Goal: Transaction & Acquisition: Download file/media

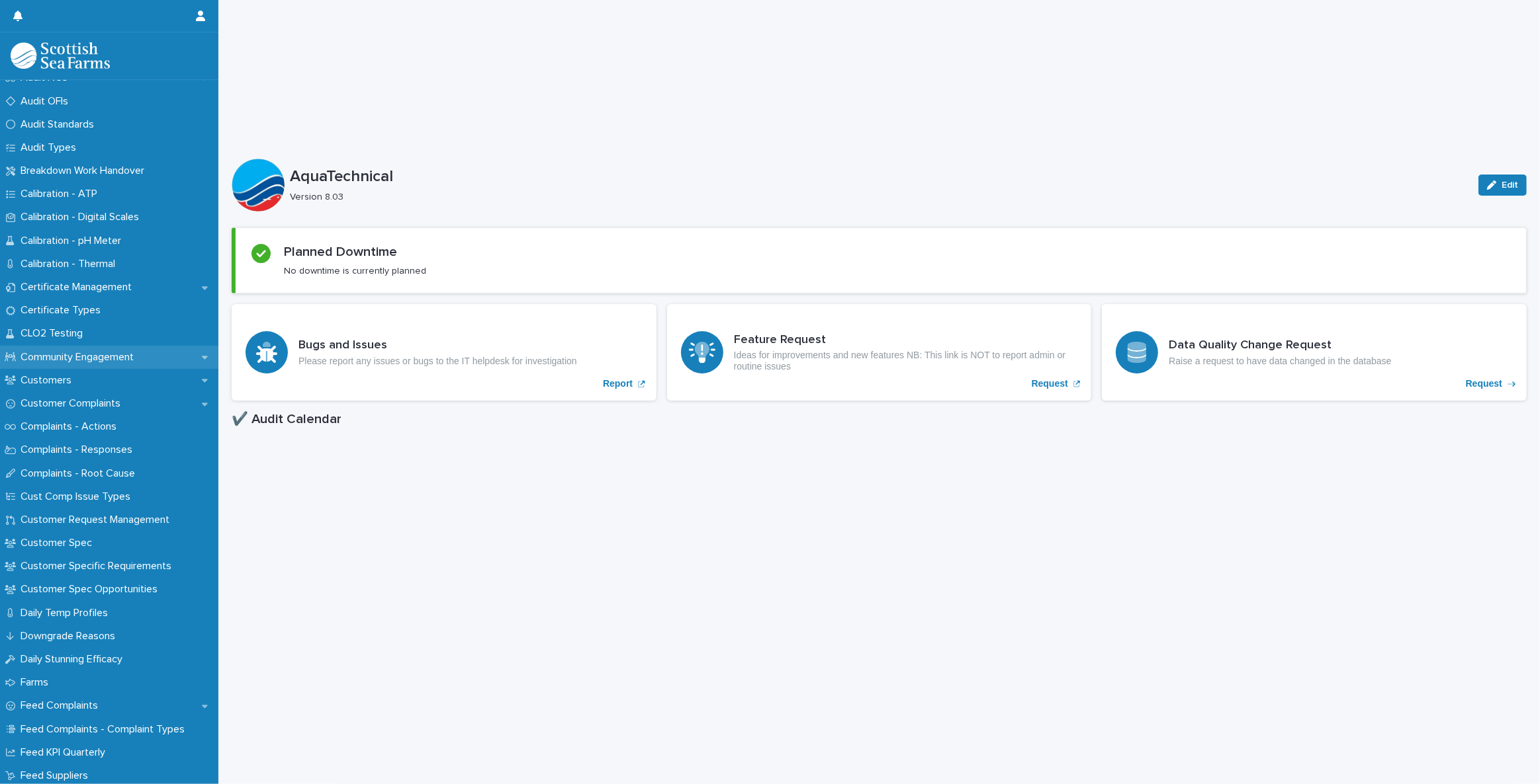
scroll to position [481, 0]
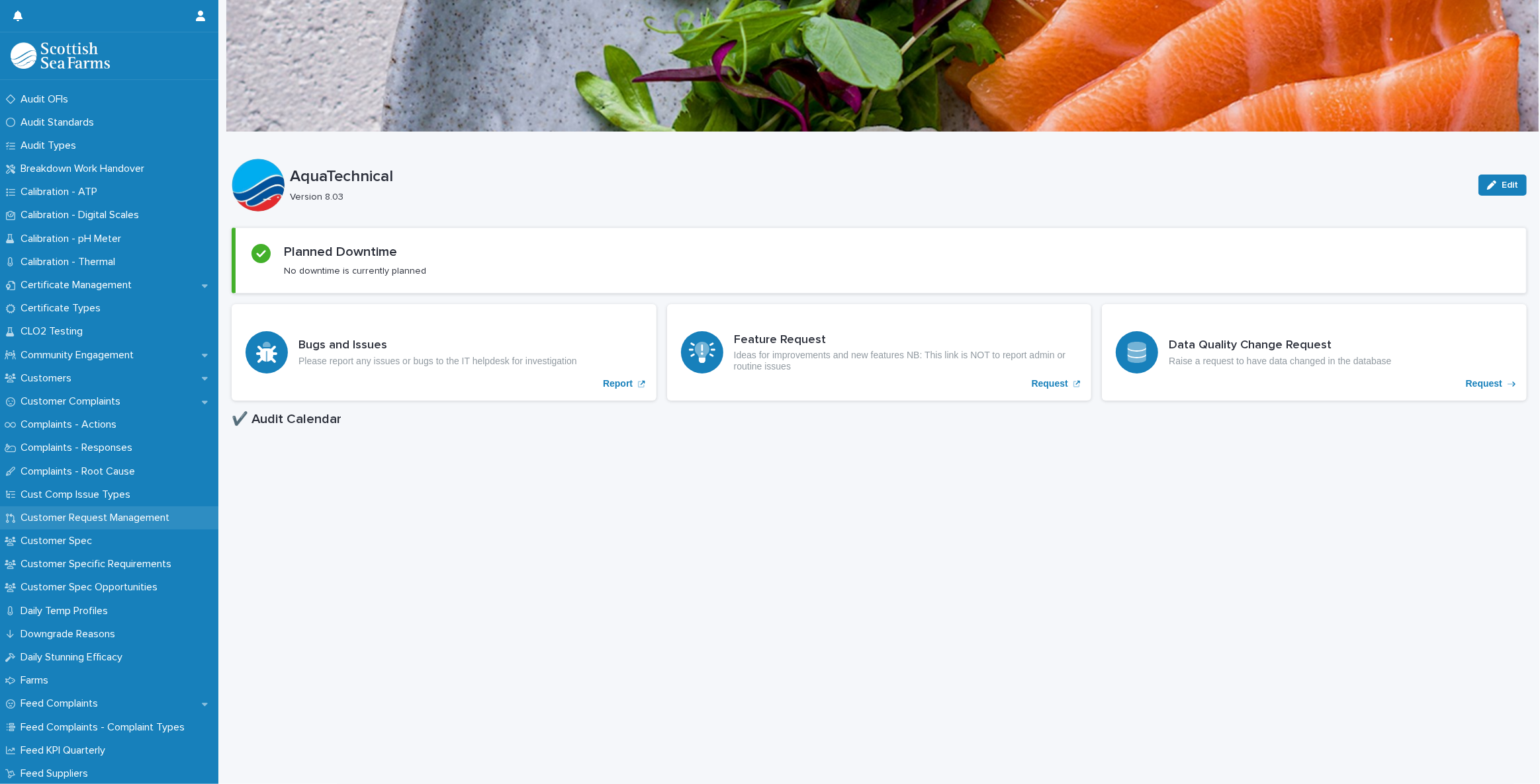
click at [150, 508] on div "Customer Request Management" at bounding box center [109, 519] width 218 height 23
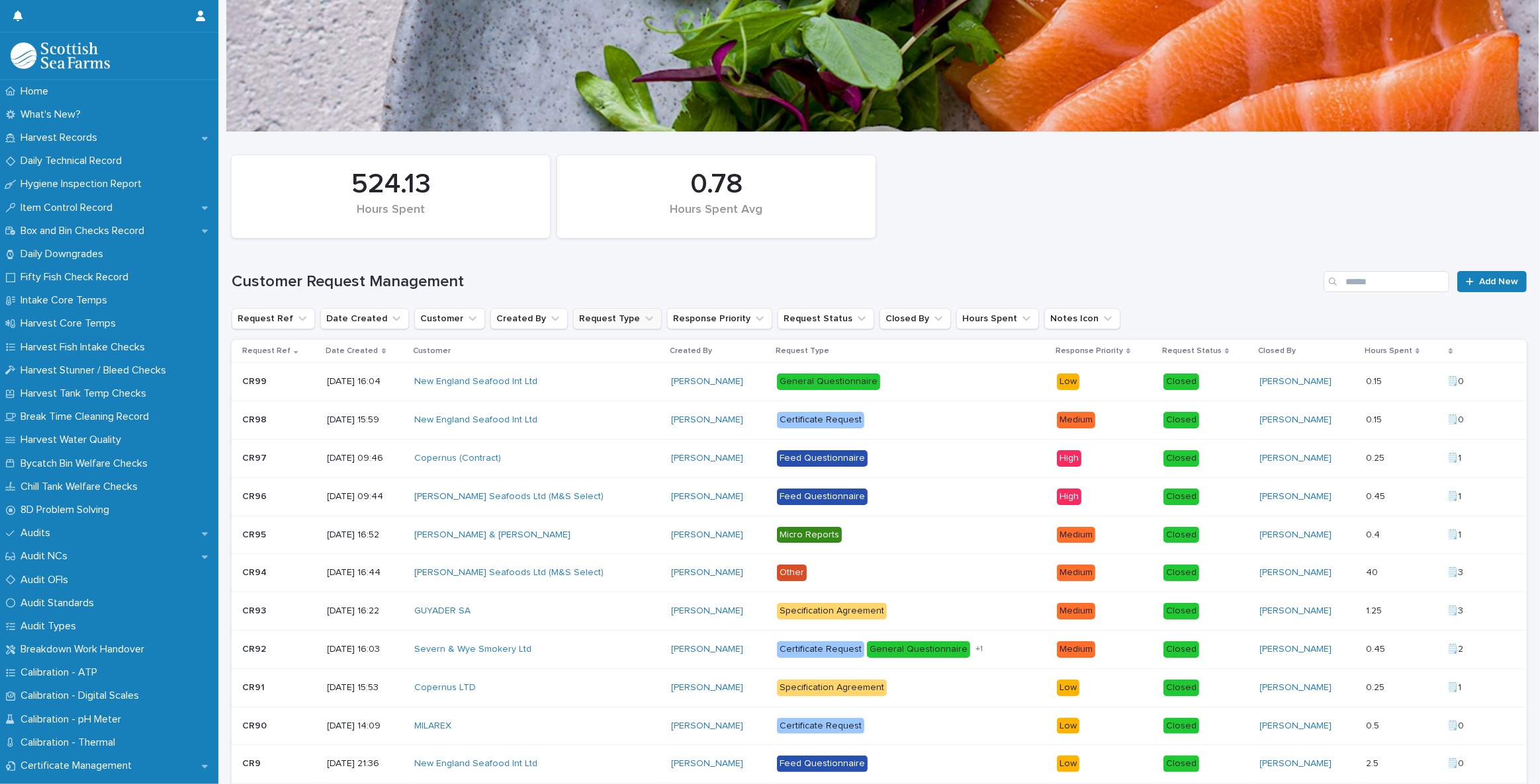
click at [637, 318] on button "Request Type" at bounding box center [616, 319] width 88 height 21
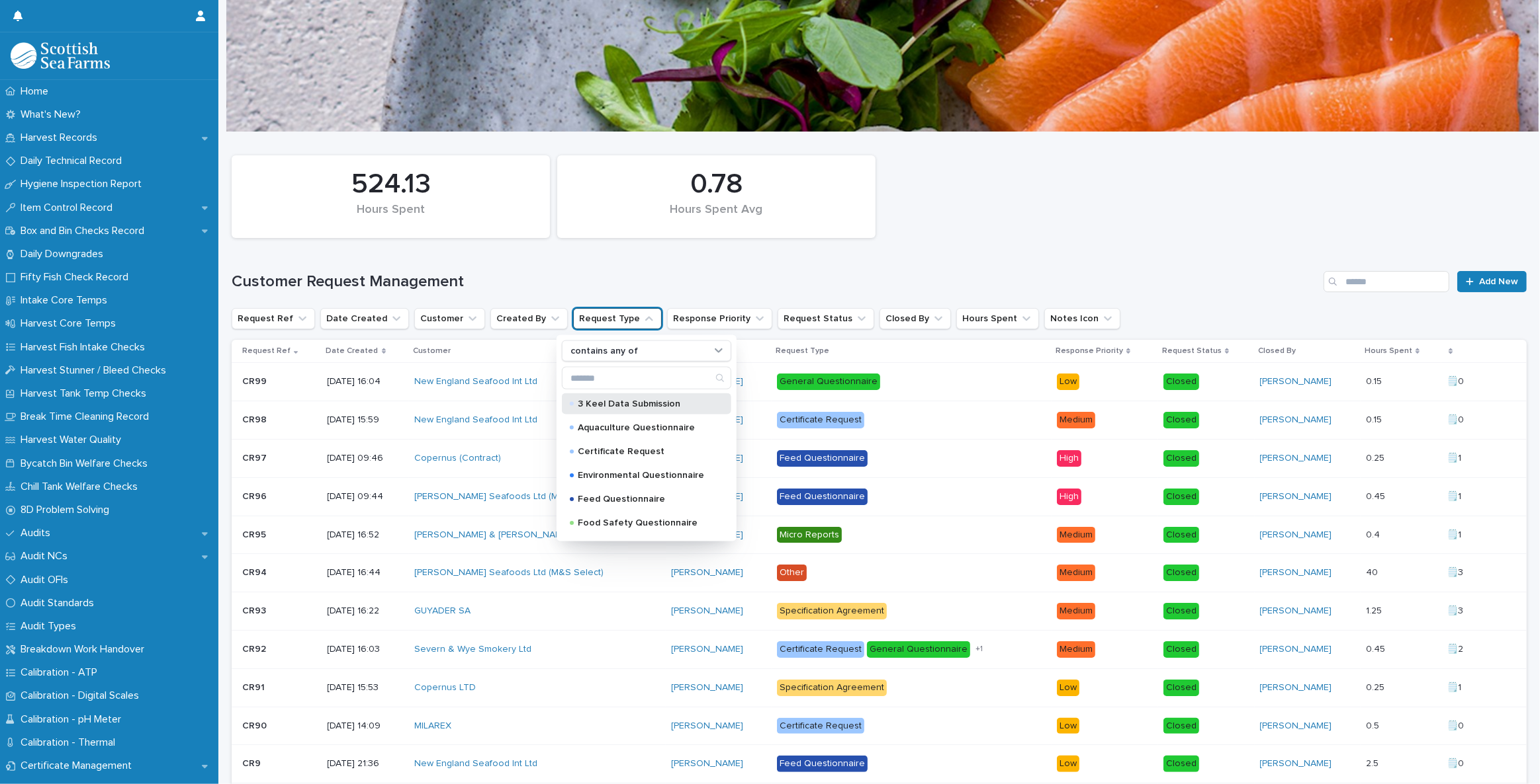
click at [656, 399] on p "3 Keel Data Submission" at bounding box center [643, 404] width 132 height 9
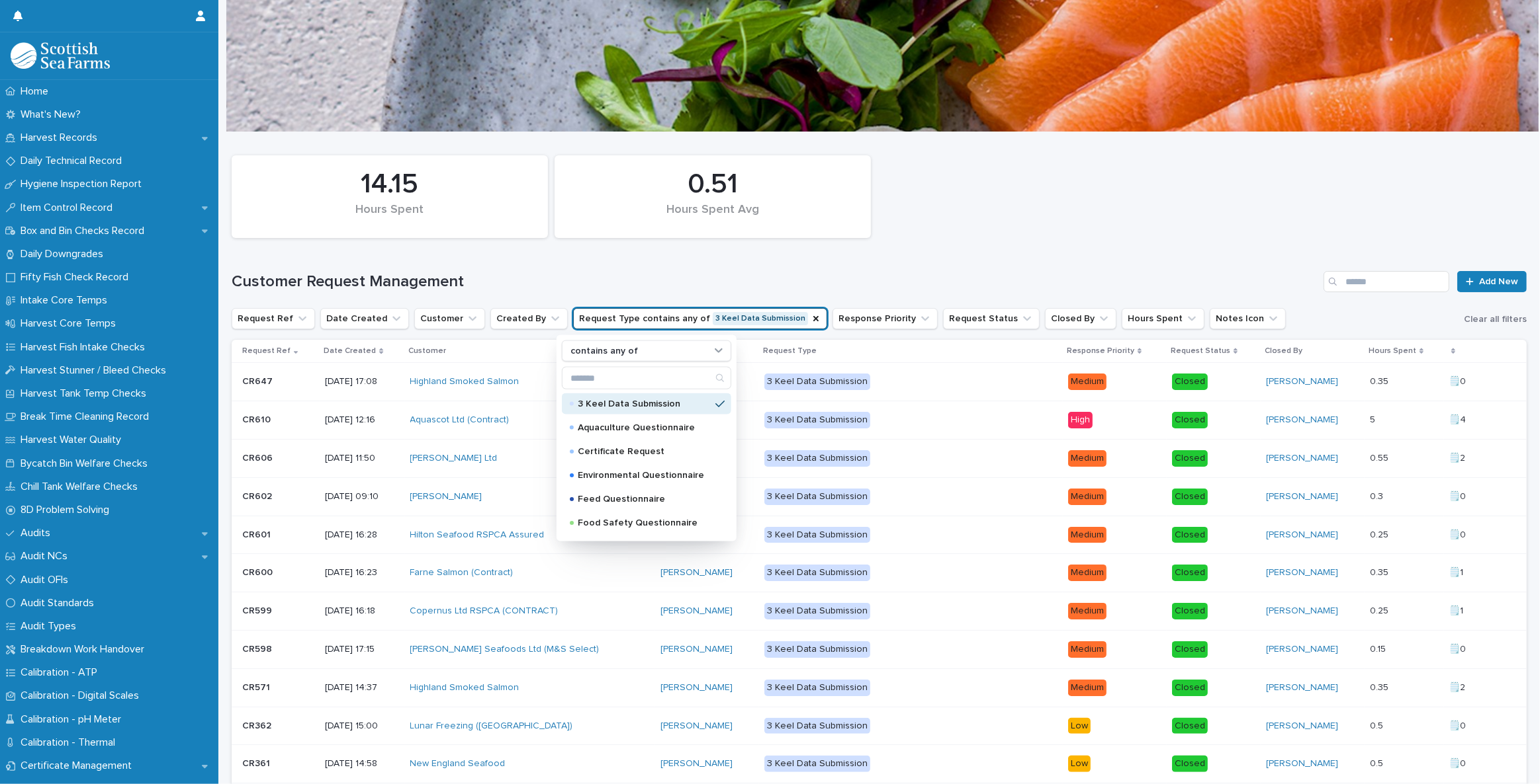
click at [850, 277] on h1 "Customer Request Management" at bounding box center [774, 282] width 1086 height 20
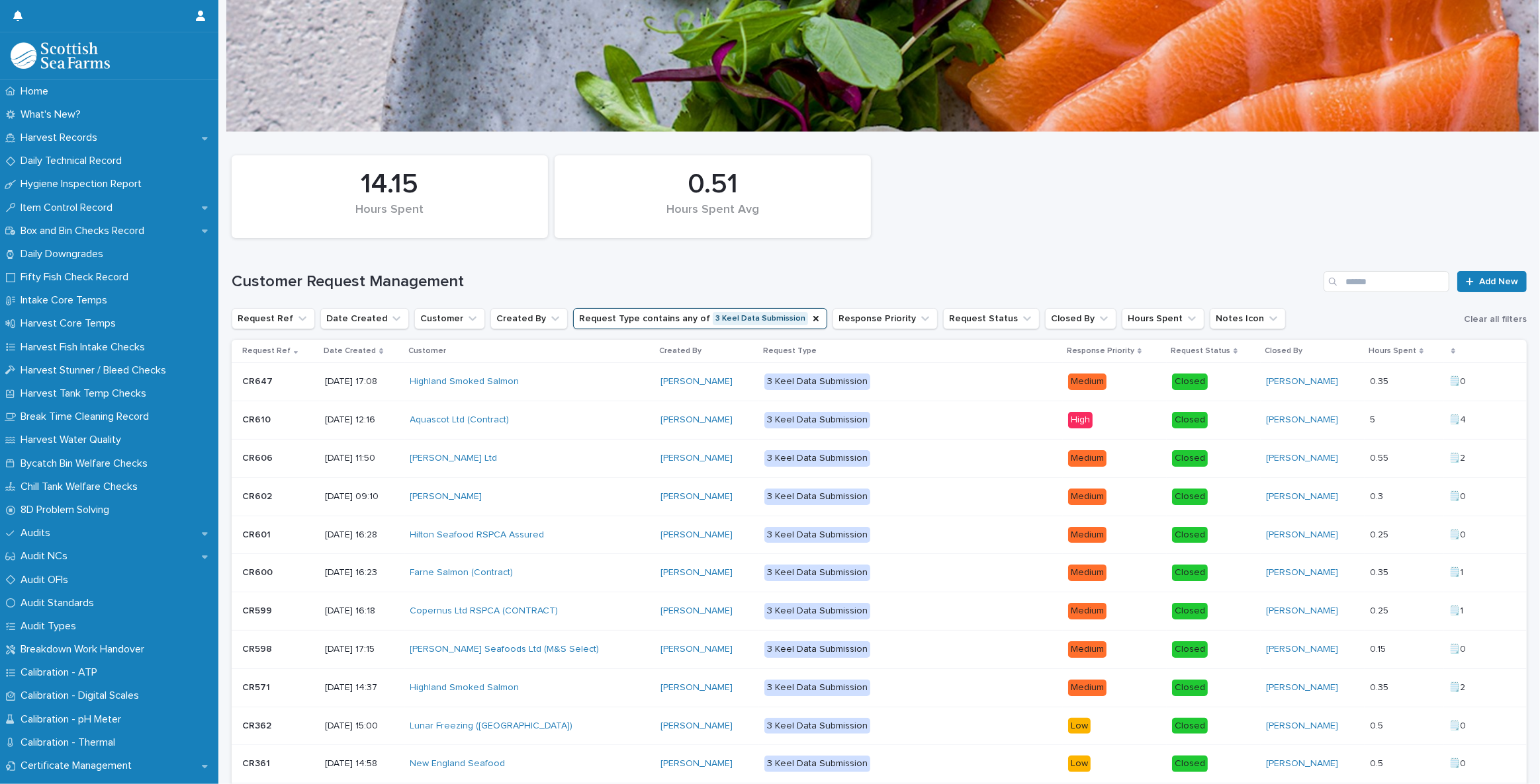
click at [579, 419] on div "Aquascot Ltd (Contract)" at bounding box center [526, 420] width 231 height 11
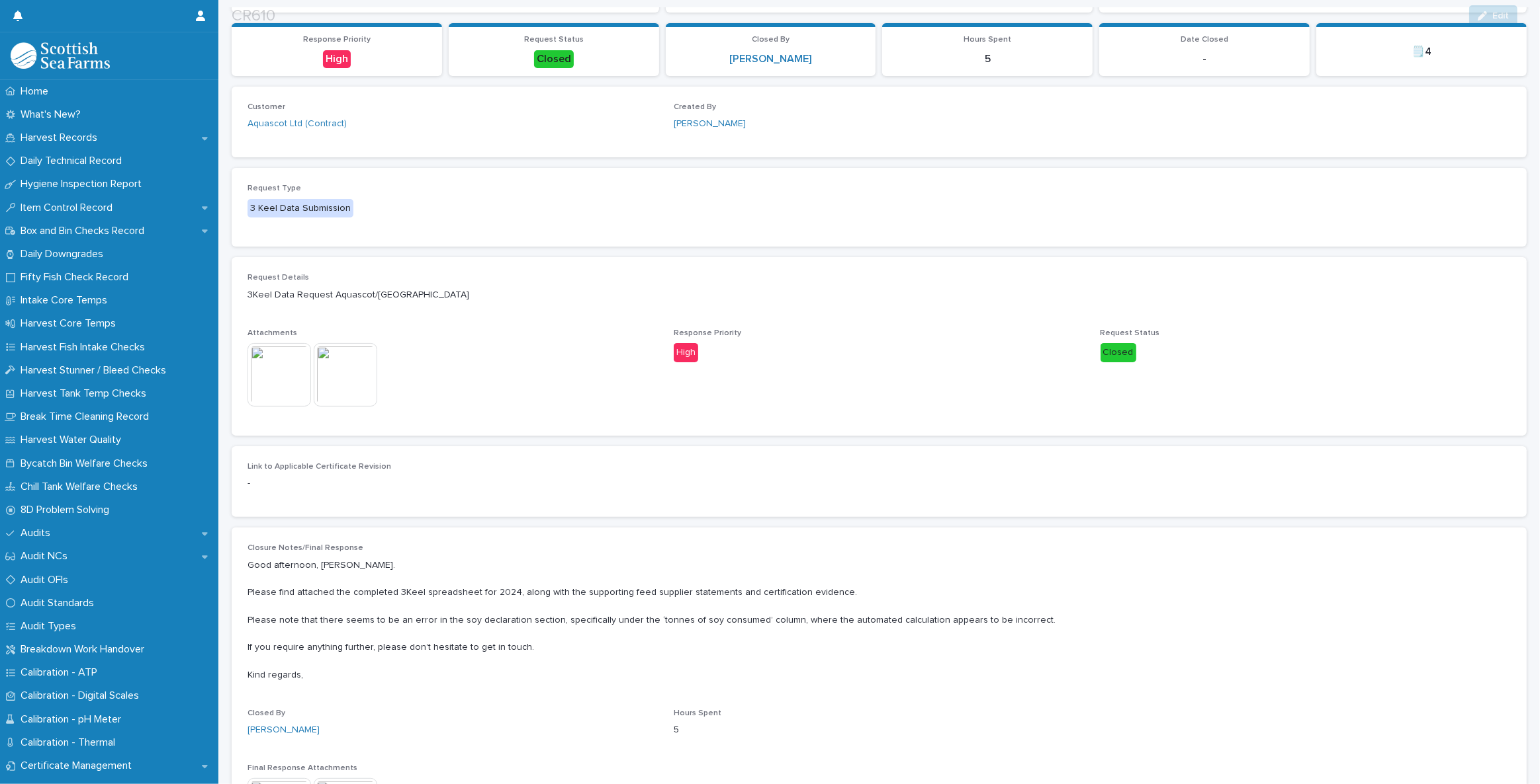
scroll to position [240, 0]
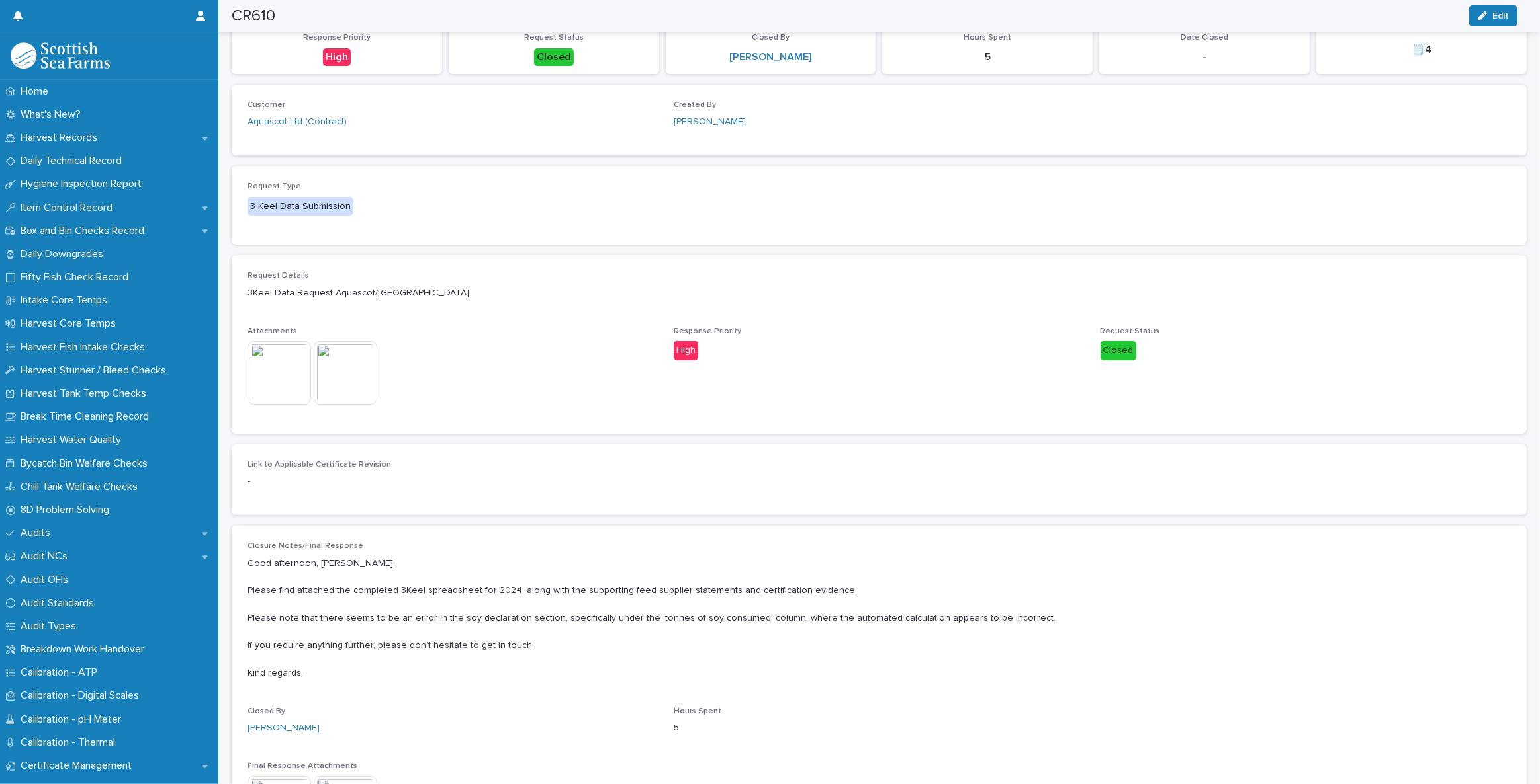
click at [271, 355] on img at bounding box center [279, 372] width 63 height 63
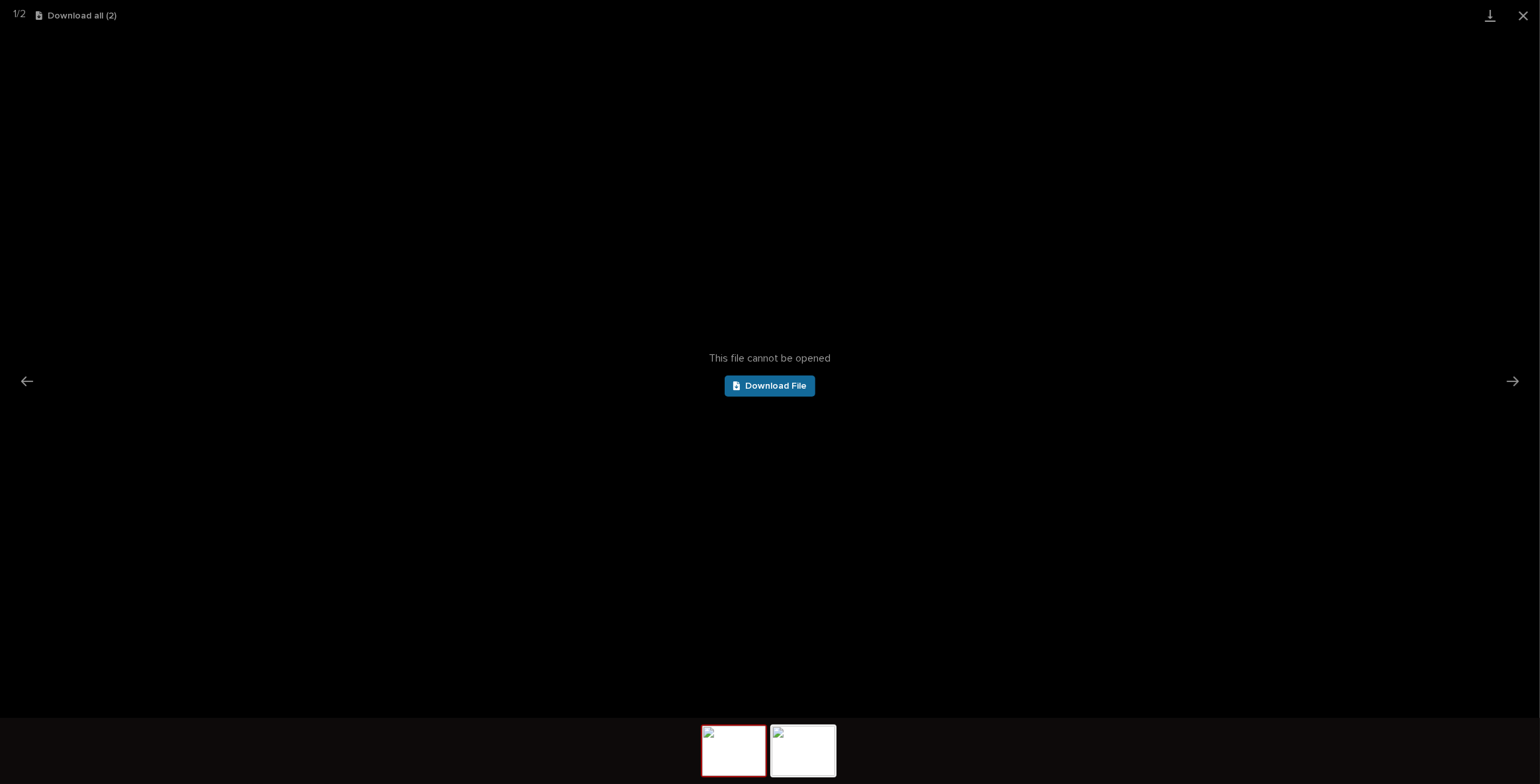
scroll to position [0, 0]
click at [789, 380] on link "Download File" at bounding box center [770, 386] width 91 height 21
click at [1527, 15] on button "Close gallery" at bounding box center [1523, 16] width 33 height 31
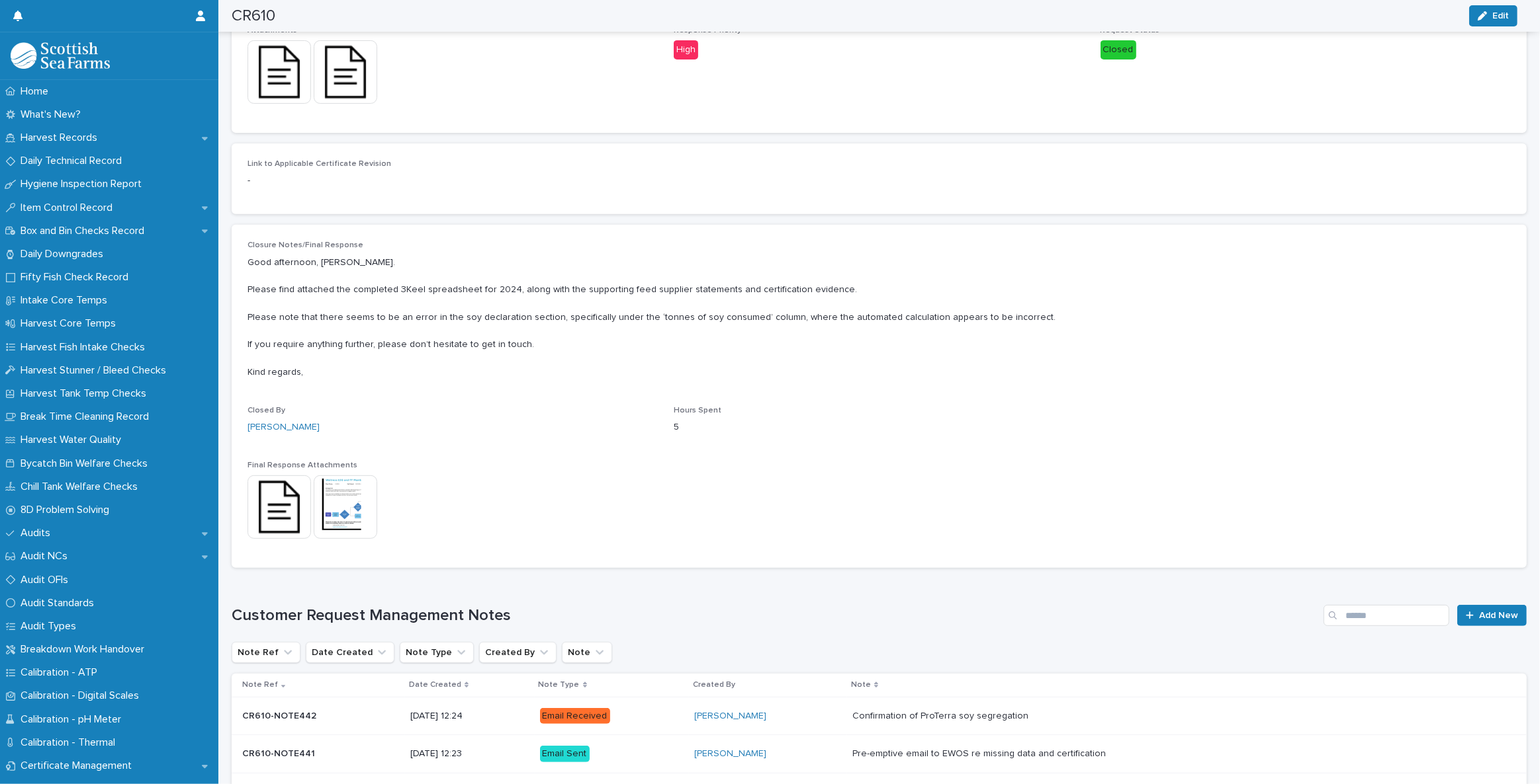
scroll to position [601, 0]
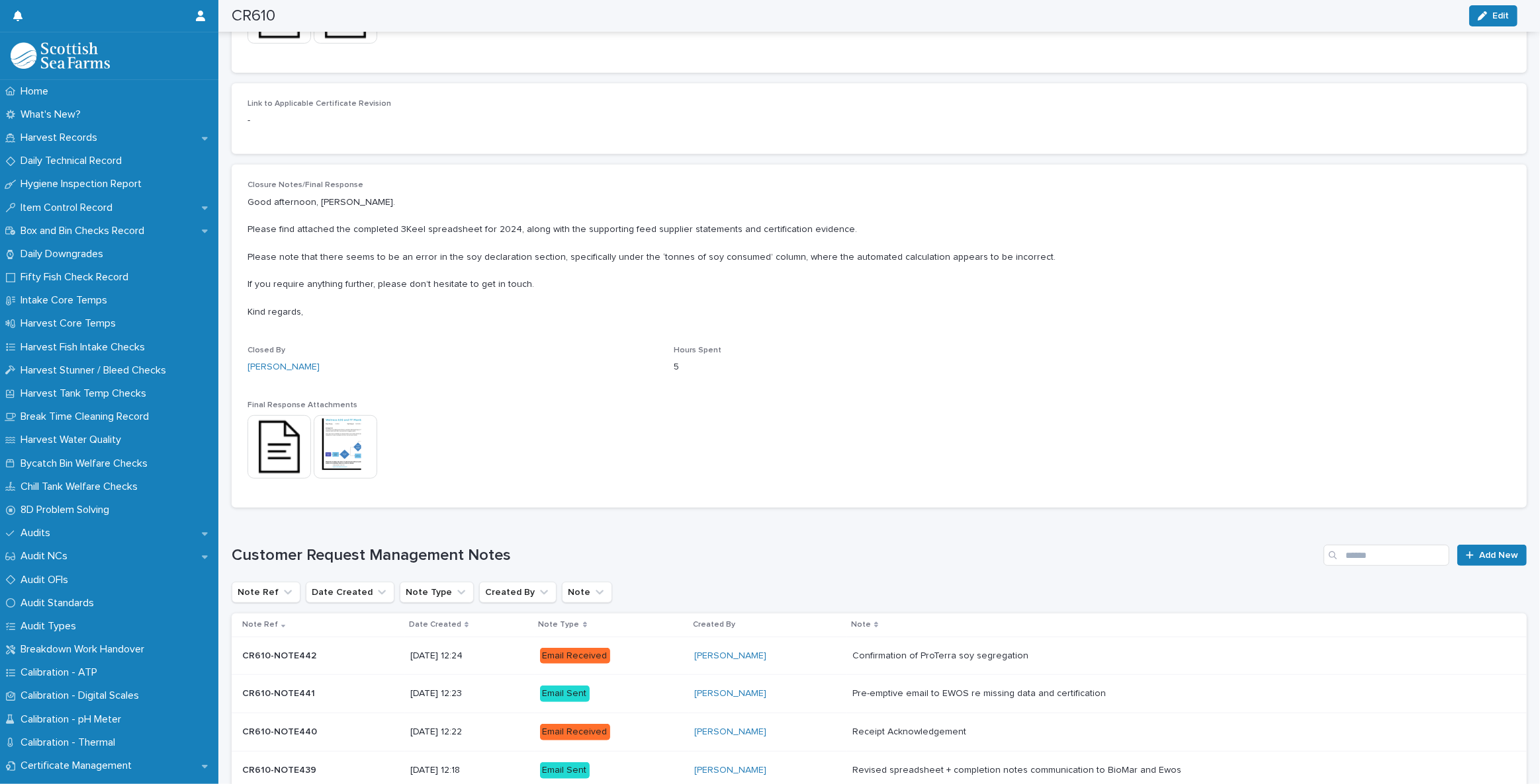
click at [274, 449] on img at bounding box center [279, 447] width 63 height 63
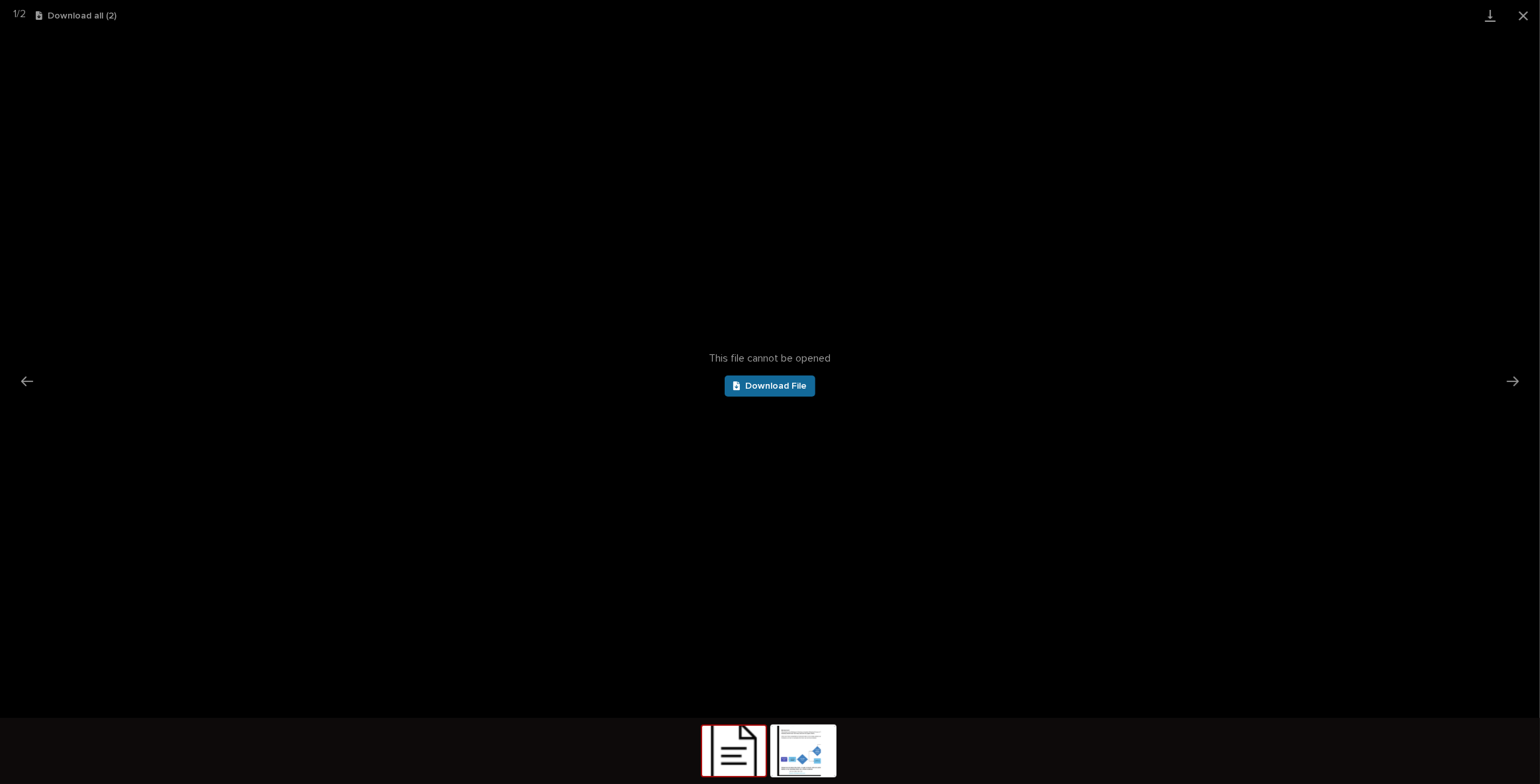
click at [780, 385] on span "Download File" at bounding box center [776, 387] width 62 height 9
click at [1524, 20] on button "Close gallery" at bounding box center [1523, 16] width 33 height 31
